Goal: Task Accomplishment & Management: Manage account settings

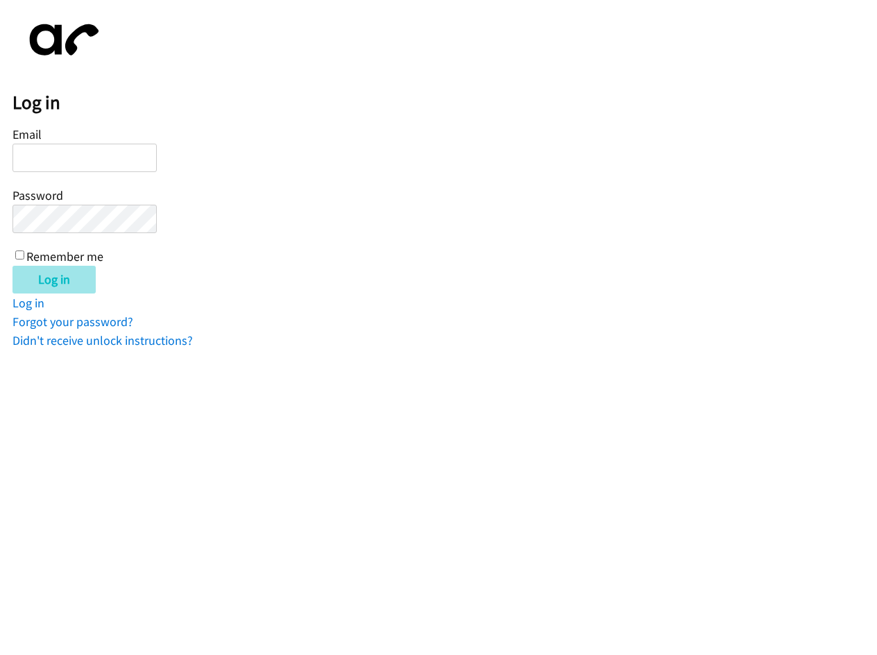
type input "barmstrong@lendingpoint.com"
click at [47, 278] on input "Log in" at bounding box center [53, 280] width 83 height 28
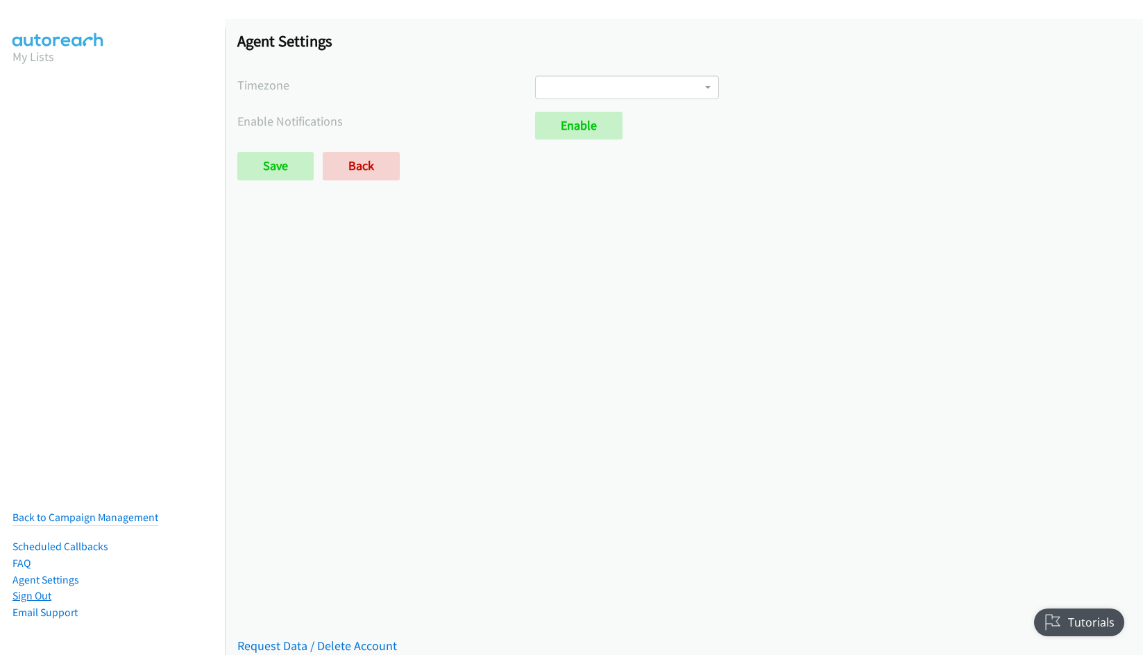
click at [38, 589] on link "Sign Out" at bounding box center [31, 595] width 39 height 13
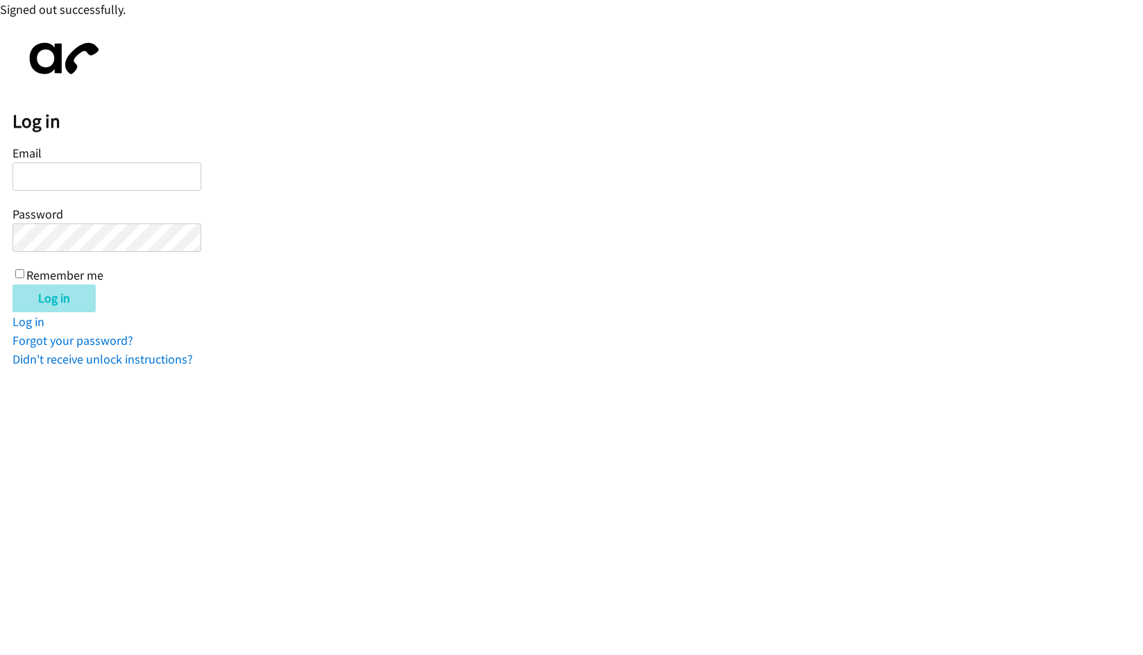
type input "[EMAIL_ADDRESS][DOMAIN_NAME]"
click at [63, 303] on input "Log in" at bounding box center [53, 299] width 83 height 28
